Goal: Navigation & Orientation: Find specific page/section

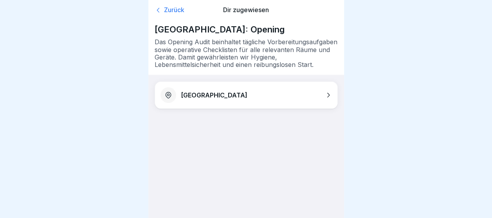
drag, startPoint x: 0, startPoint y: 0, endPoint x: 178, endPoint y: 10, distance: 178.7
click at [178, 10] on div "Zurück" at bounding box center [184, 10] width 58 height 8
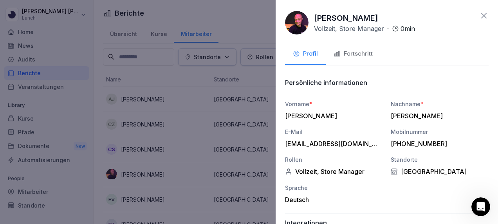
scroll to position [27, 0]
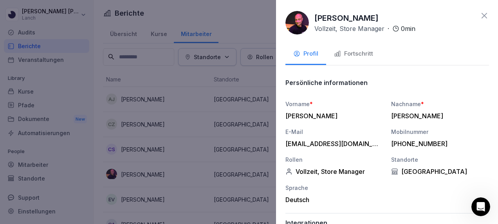
click at [243, 6] on div at bounding box center [249, 112] width 498 height 224
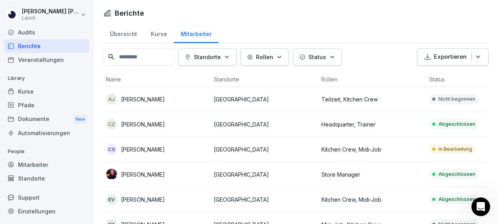
click at [37, 63] on div "Veranstaltungen" at bounding box center [46, 60] width 85 height 14
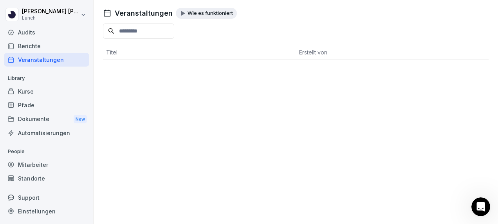
click at [31, 30] on div "Audits" at bounding box center [46, 32] width 85 height 14
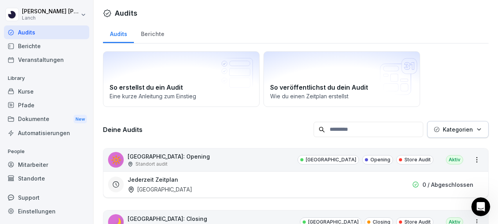
click at [34, 164] on div "Mitarbeiter" at bounding box center [46, 165] width 85 height 14
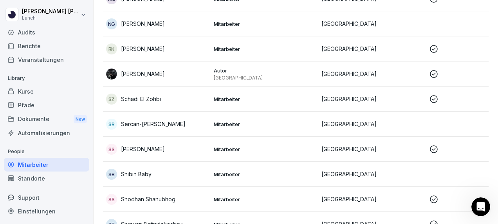
scroll to position [344, 0]
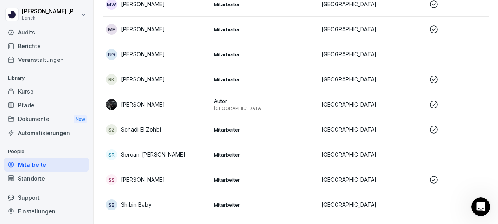
click at [181, 149] on div "SR Sercan-Jermain Riedel" at bounding box center [156, 154] width 101 height 11
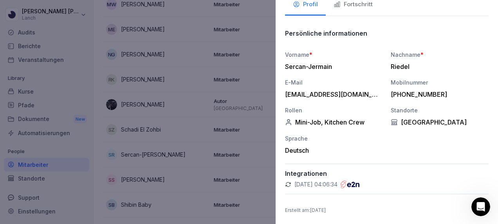
scroll to position [0, 0]
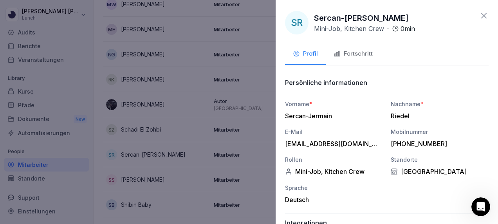
click at [367, 52] on div "Fortschritt" at bounding box center [352, 53] width 39 height 9
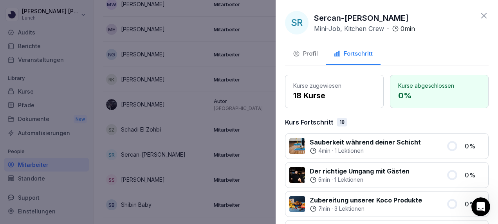
click at [479, 13] on icon at bounding box center [483, 15] width 9 height 9
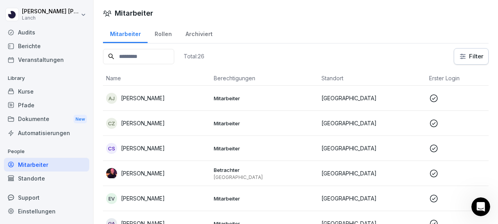
click at [186, 33] on div "Archiviert" at bounding box center [198, 33] width 41 height 20
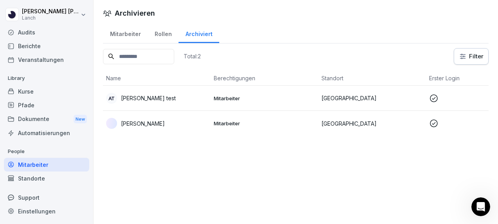
click at [233, 120] on p "Mitarbeiter" at bounding box center [264, 123] width 101 height 7
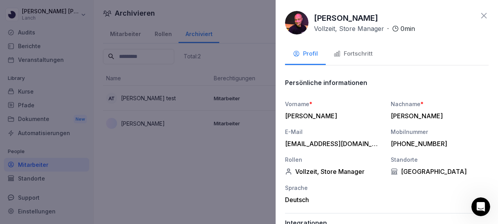
click at [442, 75] on div "Persönliche informationen" at bounding box center [386, 83] width 203 height 16
click at [359, 50] on div "Fortschritt" at bounding box center [352, 53] width 39 height 9
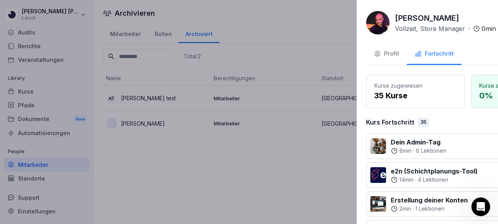
click at [196, 176] on div at bounding box center [249, 112] width 498 height 224
